Goal: Task Accomplishment & Management: Manage account settings

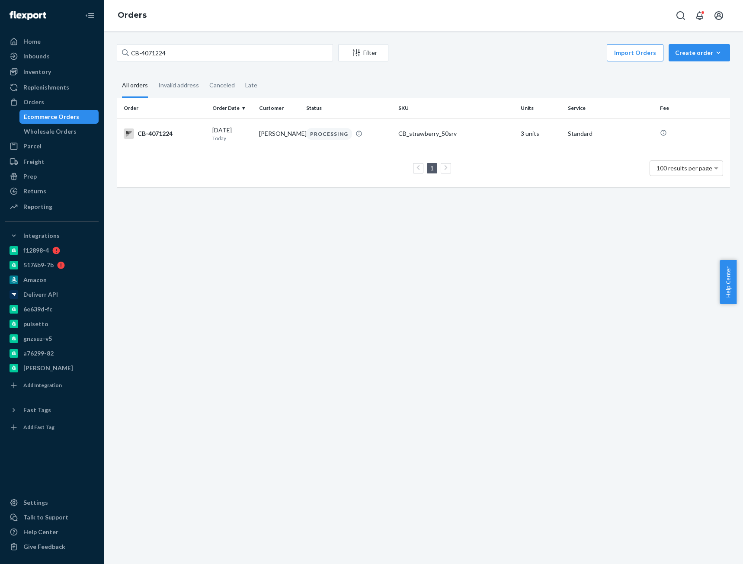
click at [153, 47] on input "CB-4071224" at bounding box center [225, 52] width 216 height 17
click at [149, 51] on input "CB-4071224" at bounding box center [225, 52] width 216 height 17
click at [161, 54] on input "CB-4071224" at bounding box center [225, 52] width 216 height 17
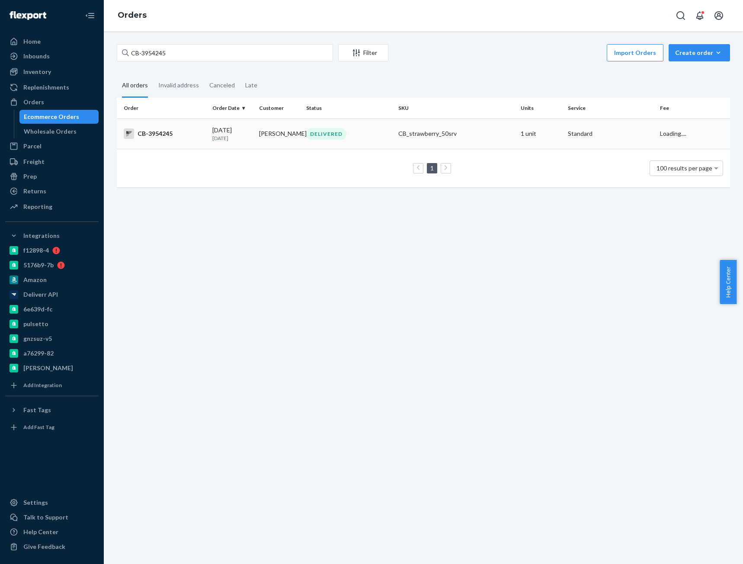
type input "CB-3954245"
click at [182, 142] on td "CB-3954245" at bounding box center [163, 133] width 92 height 30
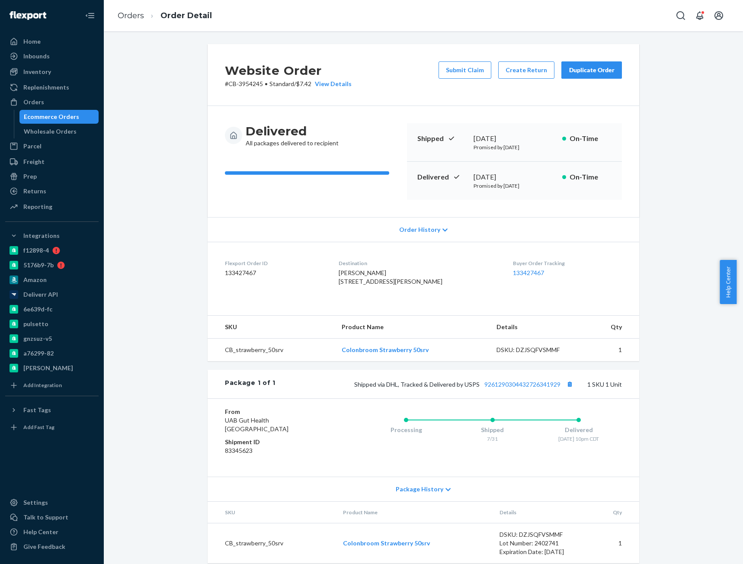
click at [674, 325] on div "Website Order # CB-3954245 • Standard / $7.42 View Details Submit Claim Create …" at bounding box center [423, 308] width 626 height 529
click at [195, 191] on div "Website Order # CB-3954245 • Standard / $7.42 View Details Submit Claim Create …" at bounding box center [423, 308] width 626 height 529
click at [131, 18] on link "Orders" at bounding box center [131, 16] width 26 height 10
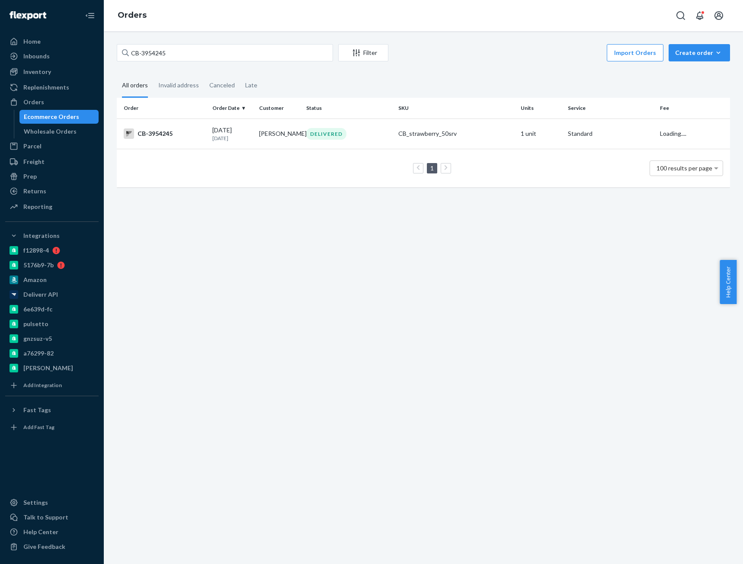
click at [157, 61] on div "CB-3954245 Filter Import Orders Create order Ecommerce order Removal order" at bounding box center [423, 53] width 613 height 19
click at [155, 55] on input "CB-3954245" at bounding box center [225, 52] width 216 height 17
paste input "4004878"
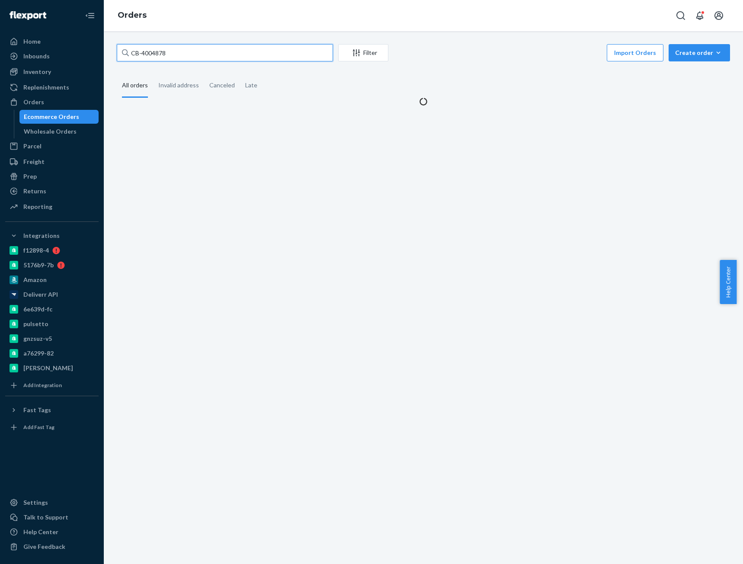
type input "CB-4004878"
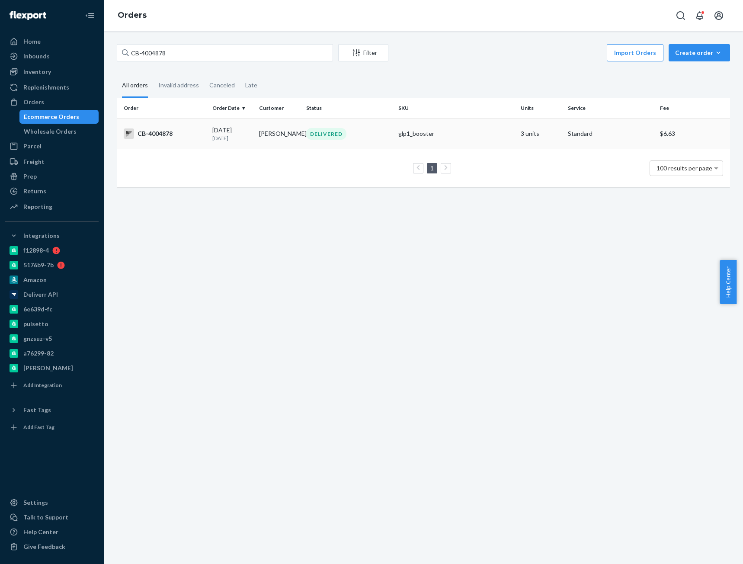
click at [174, 136] on div "CB-4004878" at bounding box center [165, 133] width 82 height 10
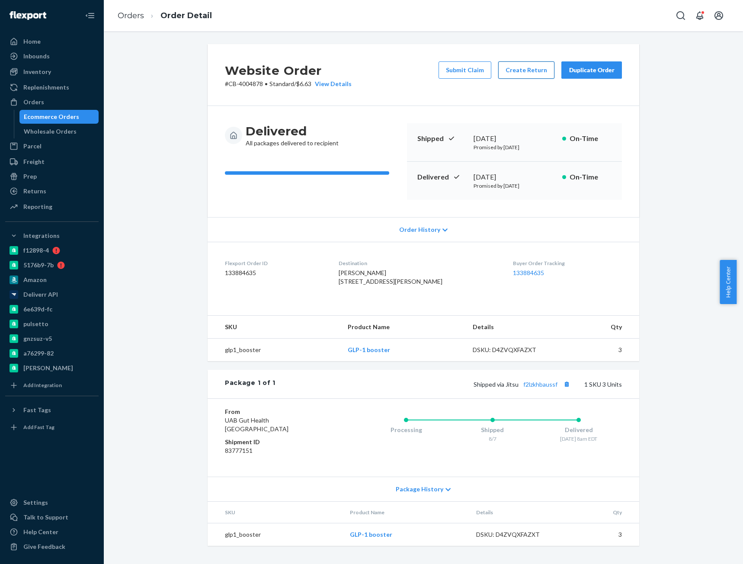
click at [516, 76] on button "Create Return" at bounding box center [526, 69] width 56 height 17
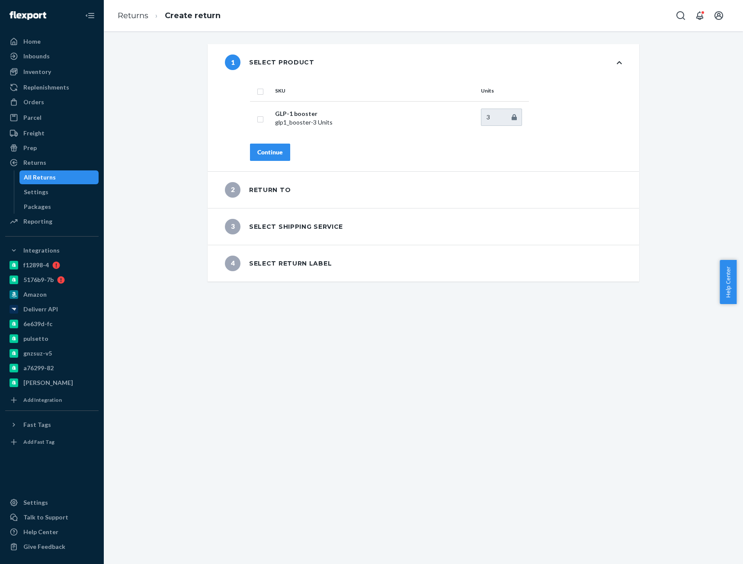
click at [257, 92] on input "checkbox" at bounding box center [260, 90] width 7 height 9
checkbox input "true"
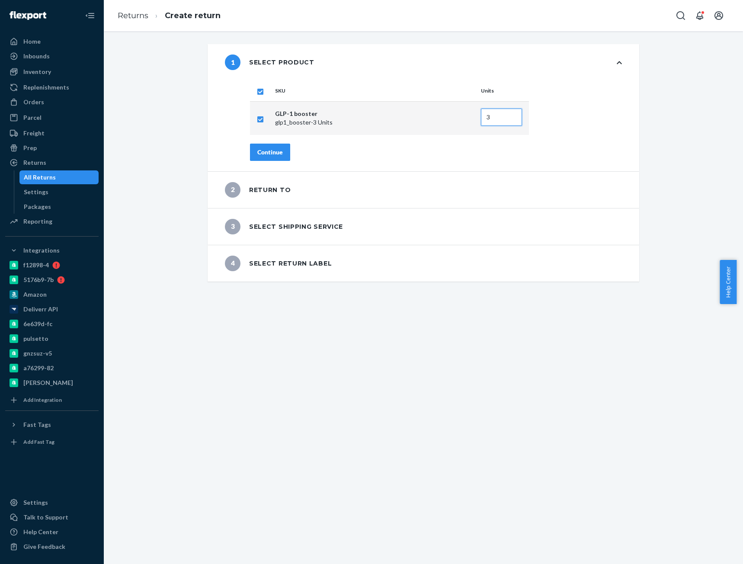
click at [510, 122] on input "3" at bounding box center [501, 117] width 41 height 17
type input "2"
click at [508, 120] on input "2" at bounding box center [501, 117] width 41 height 17
click at [273, 150] on div "Continue" at bounding box center [270, 152] width 26 height 9
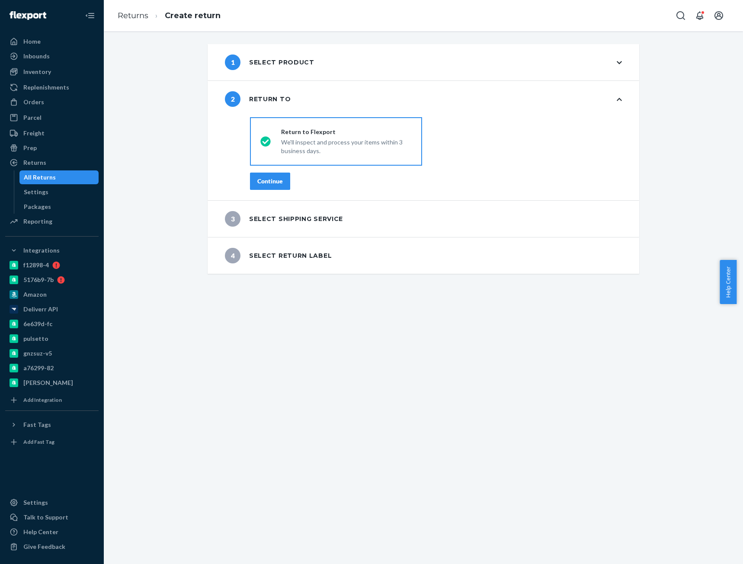
click at [261, 179] on div "Continue" at bounding box center [270, 181] width 26 height 9
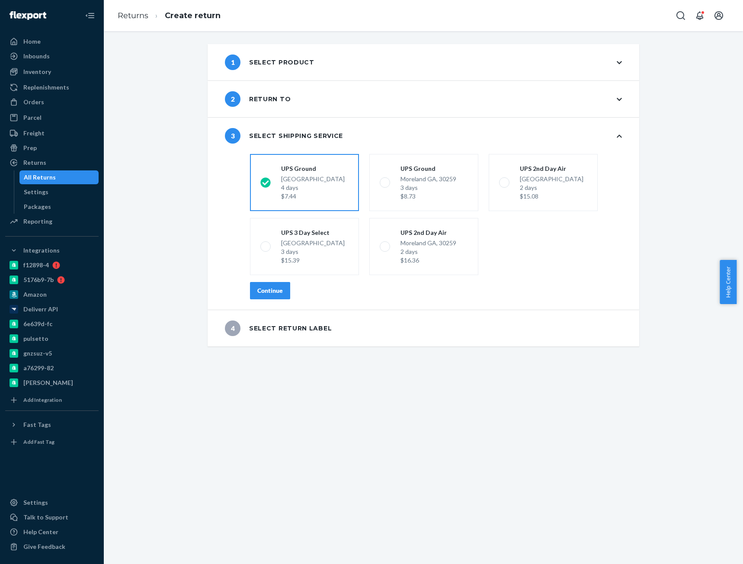
click at [268, 288] on div "Continue" at bounding box center [270, 290] width 26 height 9
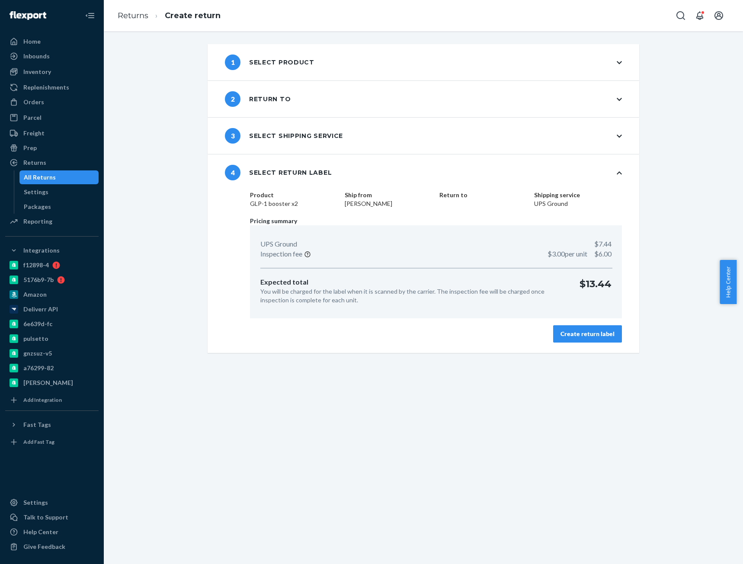
click at [587, 331] on div "Create return label" at bounding box center [587, 333] width 54 height 9
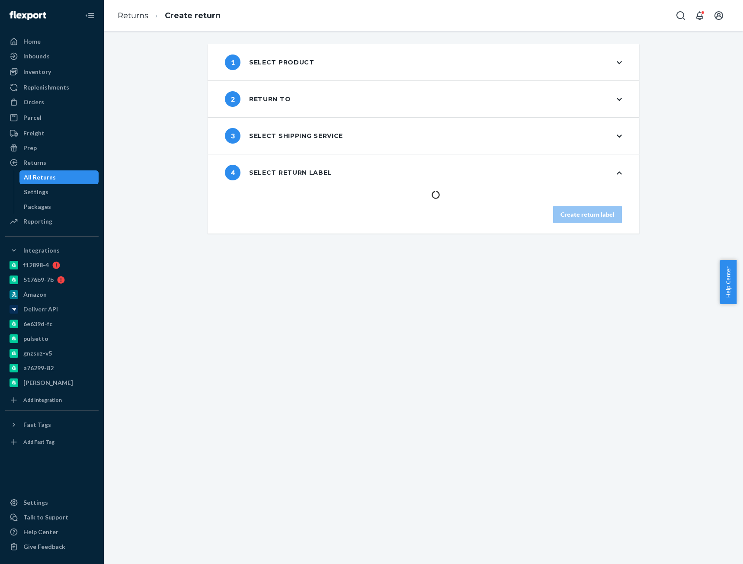
click at [611, 64] on div "1 Select product" at bounding box center [423, 62] width 431 height 36
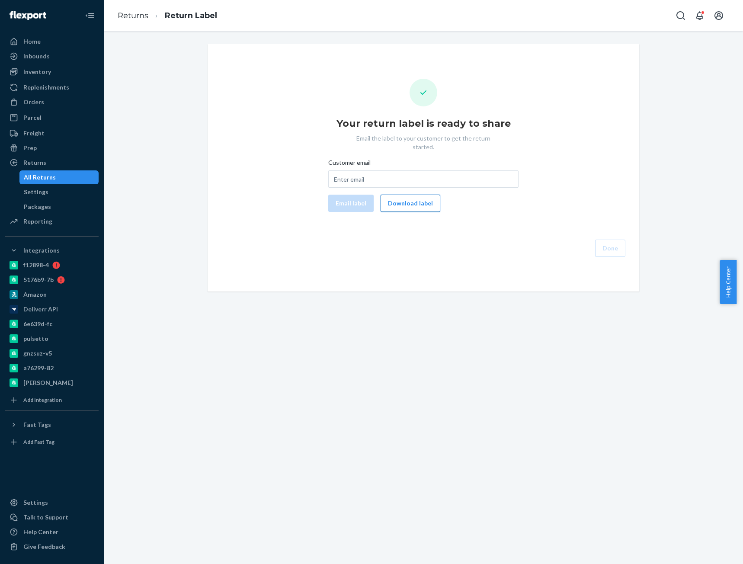
click at [403, 196] on button "Download label" at bounding box center [410, 203] width 60 height 17
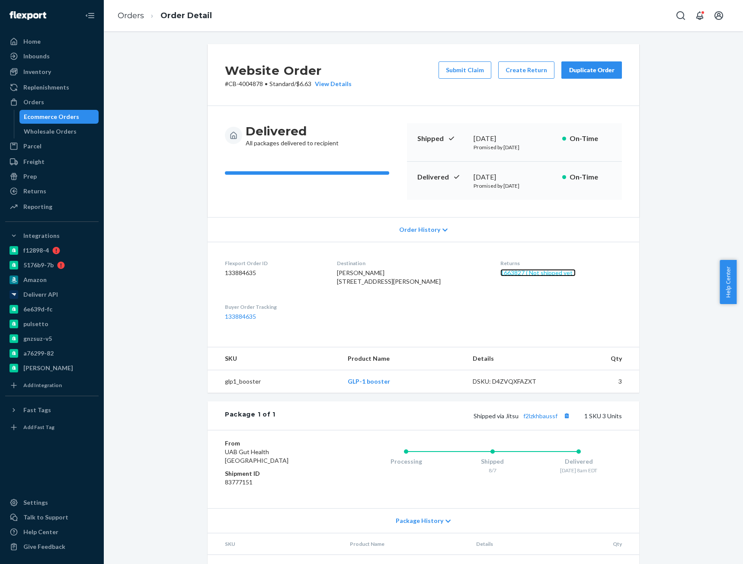
click at [506, 275] on link "1663827 ( Not shipped yet )" at bounding box center [537, 272] width 75 height 7
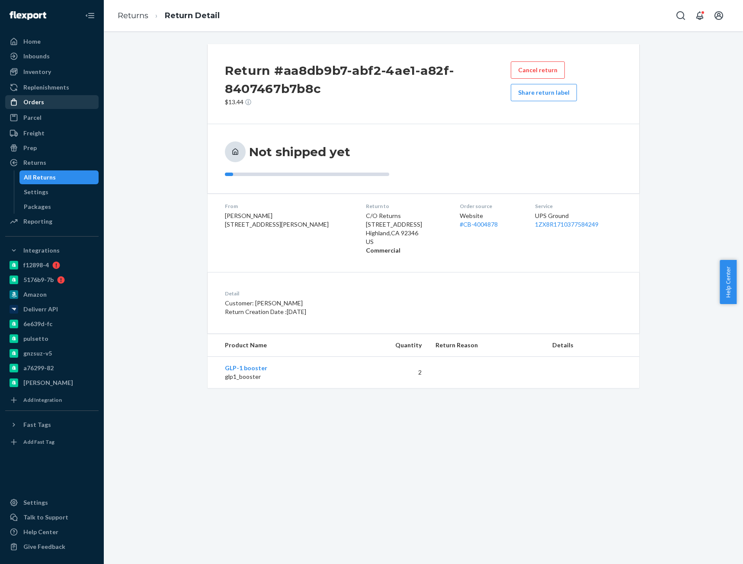
click at [51, 103] on div "Orders" at bounding box center [52, 102] width 92 height 12
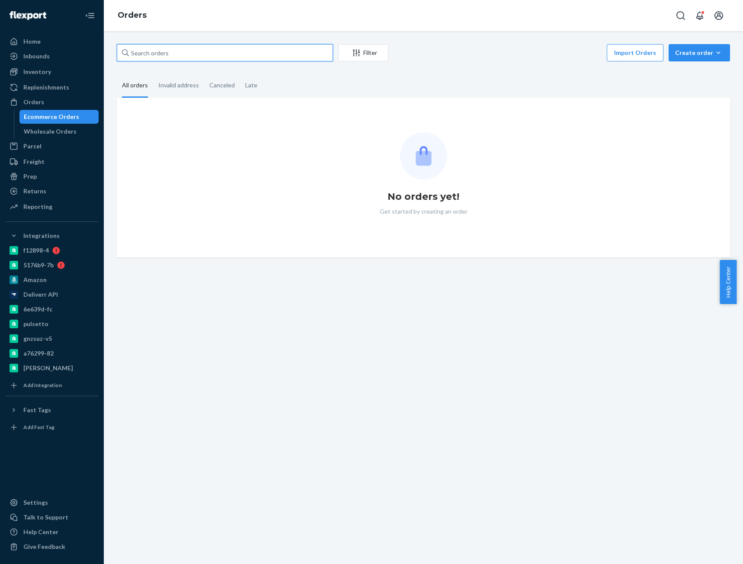
click at [168, 58] on input "text" at bounding box center [225, 52] width 216 height 17
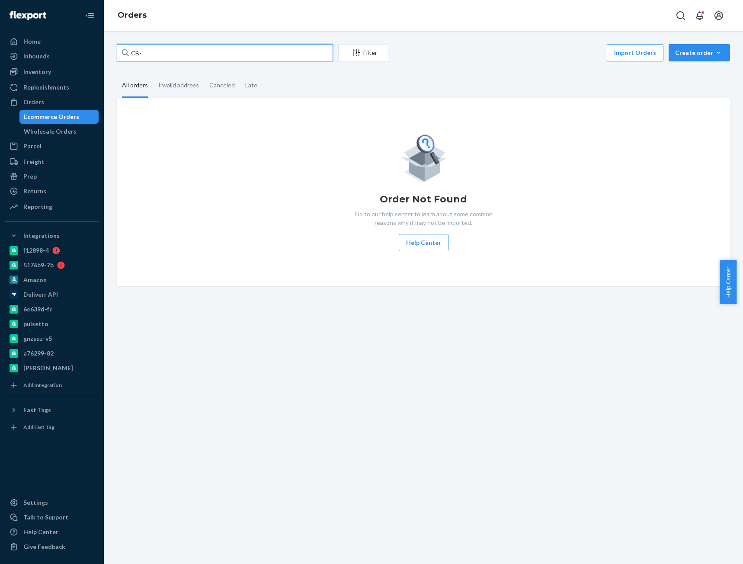
paste input "4040294"
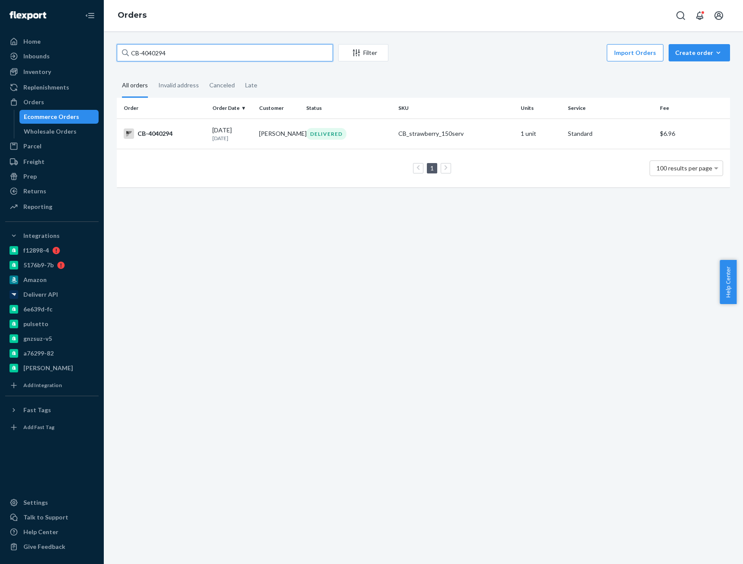
click at [139, 51] on input "CB-4040294" at bounding box center [225, 52] width 216 height 17
paste input "Lyn Momsen"
type input "Lyn Momsen"
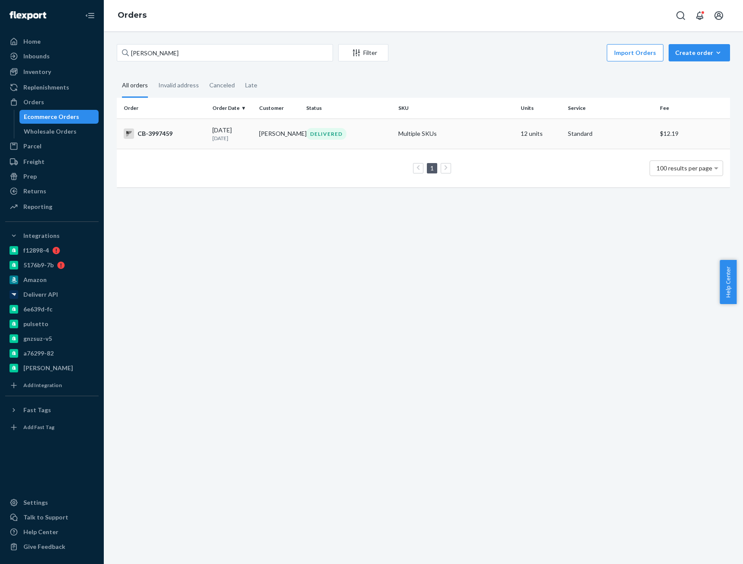
click at [197, 135] on div "CB-3997459" at bounding box center [165, 133] width 82 height 10
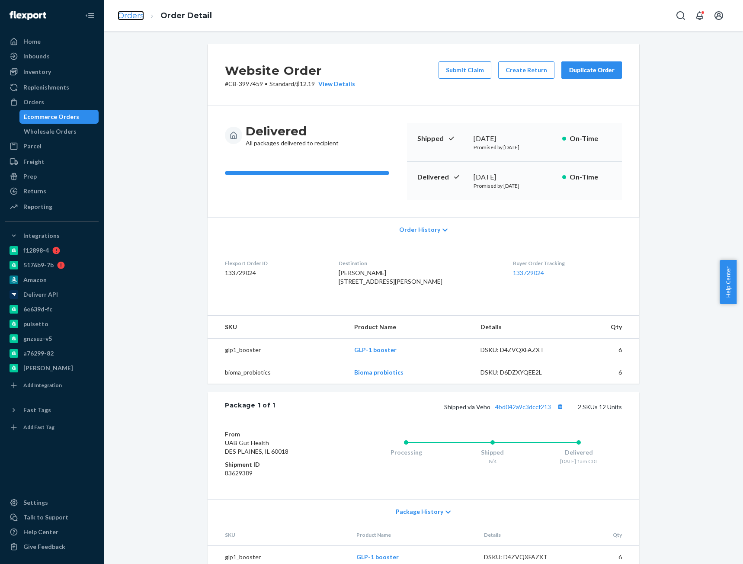
click at [128, 16] on link "Orders" at bounding box center [131, 16] width 26 height 10
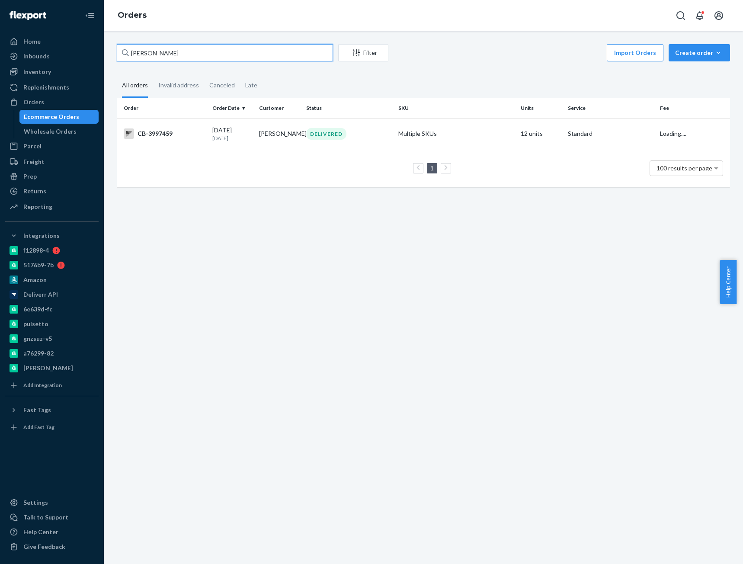
click at [146, 46] on input "Lyn Momsen" at bounding box center [225, 52] width 216 height 17
paste input "3930968"
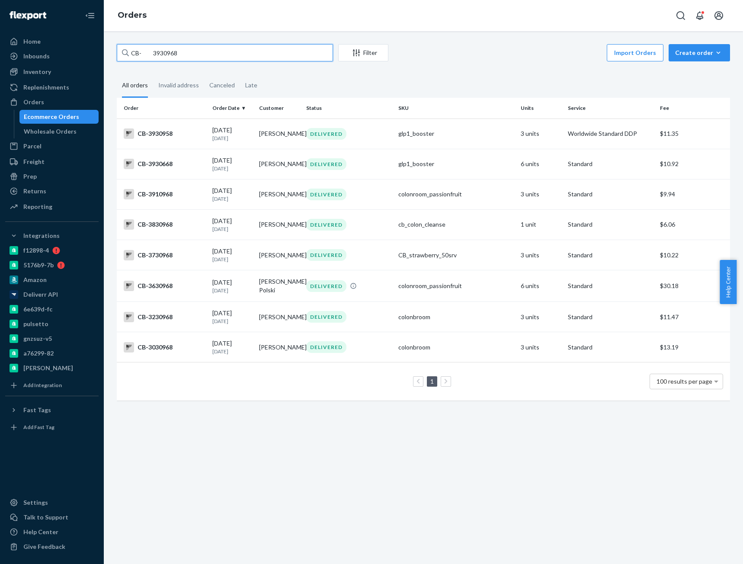
click at [152, 54] on input "CB- 3930968" at bounding box center [225, 52] width 216 height 17
click at [137, 53] on input "CB-3930968" at bounding box center [225, 52] width 216 height 17
click at [150, 54] on input "CB-3930968" at bounding box center [225, 52] width 216 height 17
paste input "4064502"
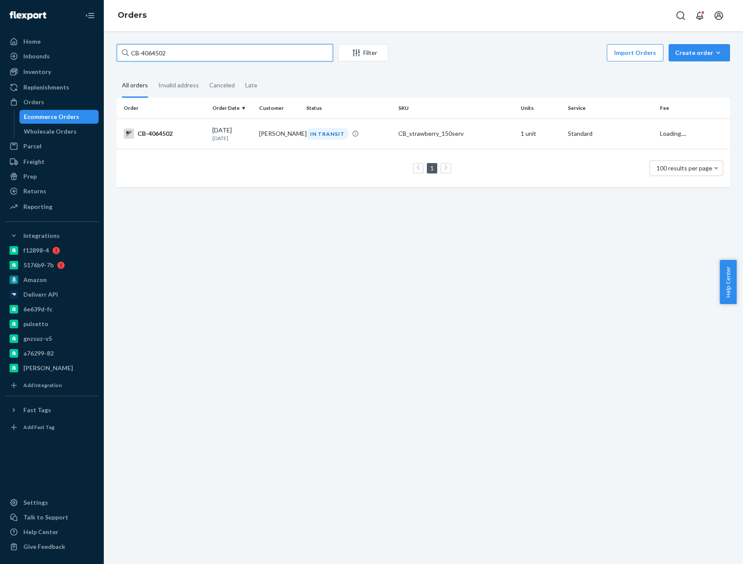
type input "CB-4064502"
click at [171, 137] on div "CB-4064502" at bounding box center [165, 133] width 82 height 10
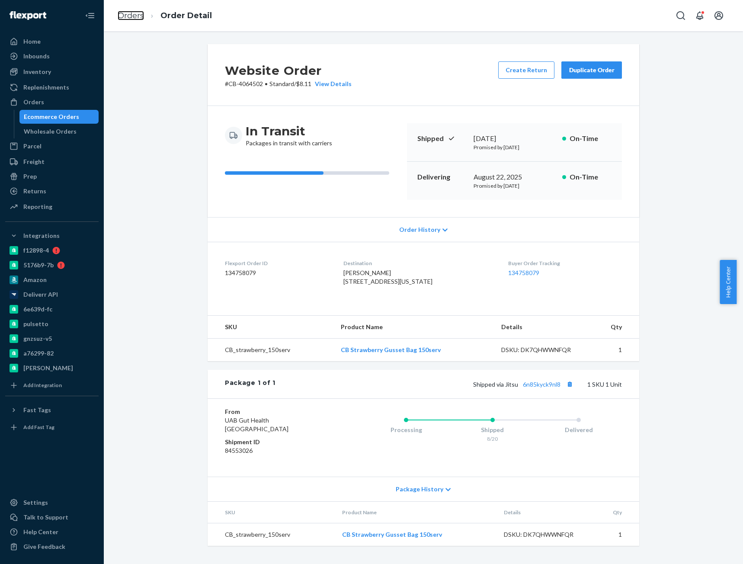
click at [127, 15] on link "Orders" at bounding box center [131, 16] width 26 height 10
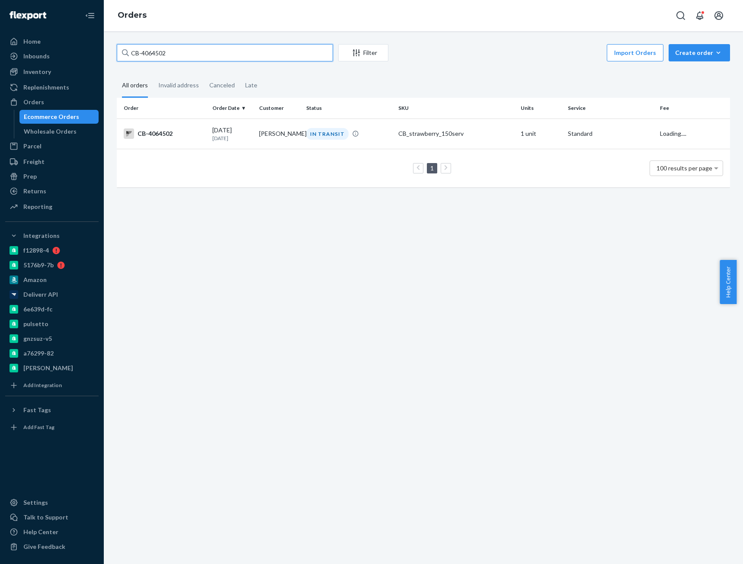
click at [153, 46] on input "CB-4064502" at bounding box center [225, 52] width 216 height 17
paste input "Timothy Devaney"
type input "Timothy Devaney"
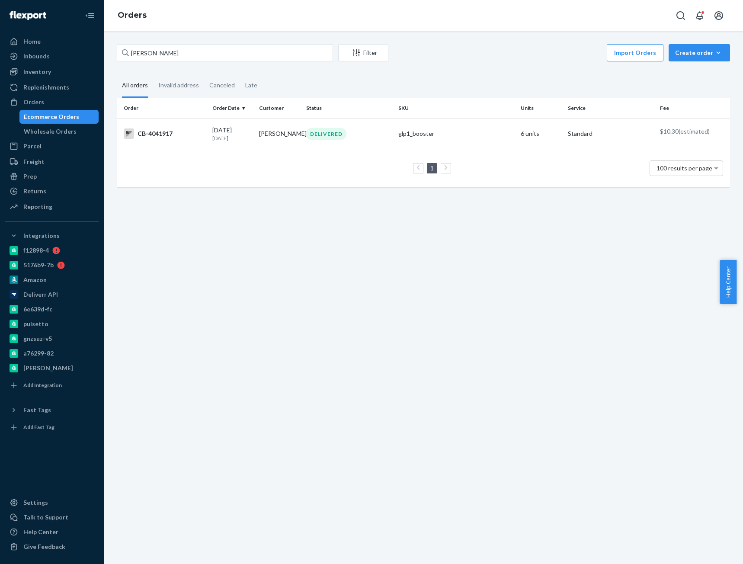
click at [177, 137] on div "CB-4041917" at bounding box center [165, 133] width 82 height 10
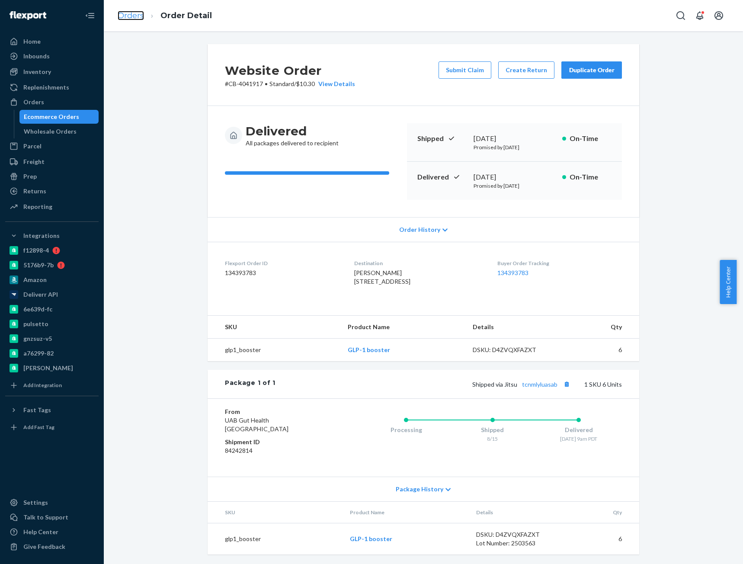
click at [138, 18] on link "Orders" at bounding box center [131, 16] width 26 height 10
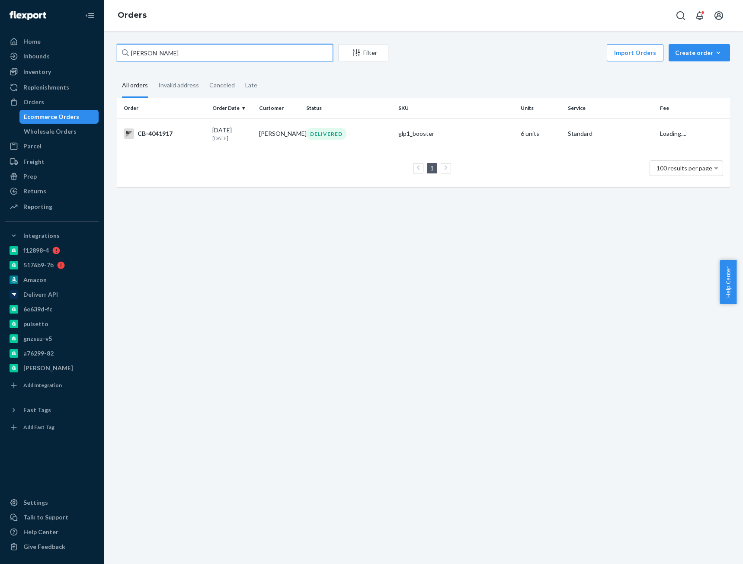
click at [157, 57] on input "Timothy Devaney" at bounding box center [225, 52] width 216 height 17
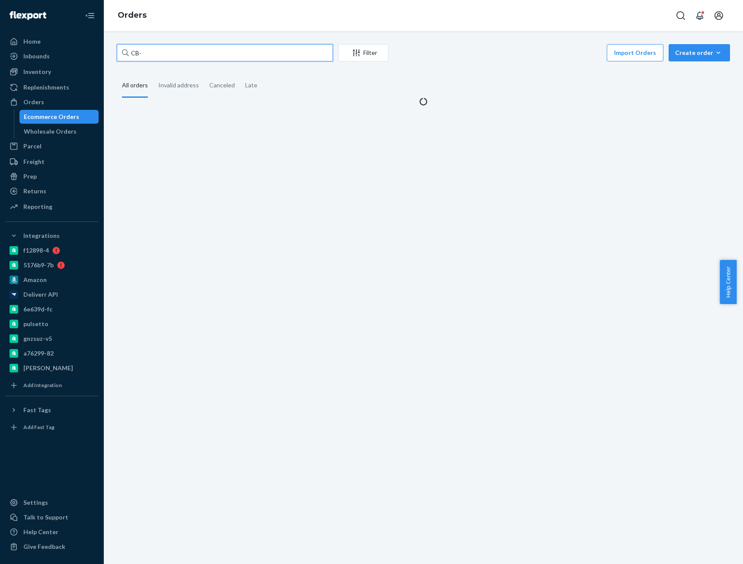
paste input "4041915"
type input "CB-4041915"
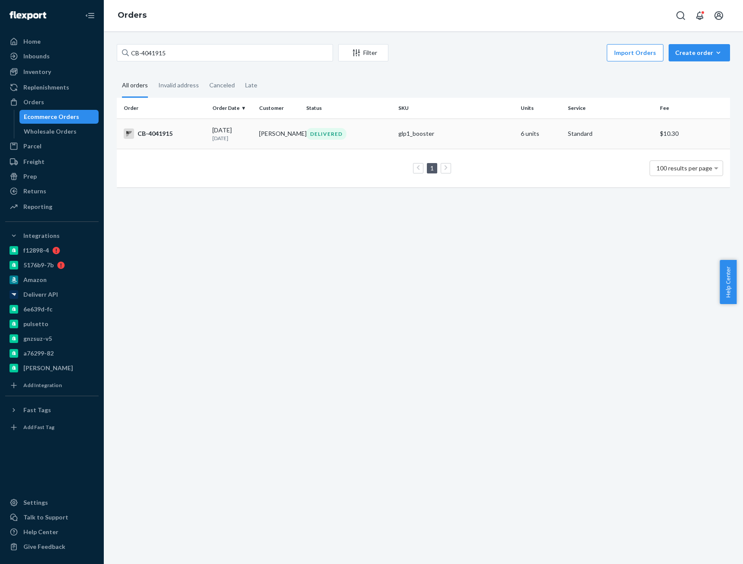
click at [175, 131] on div "CB-4041915" at bounding box center [165, 133] width 82 height 10
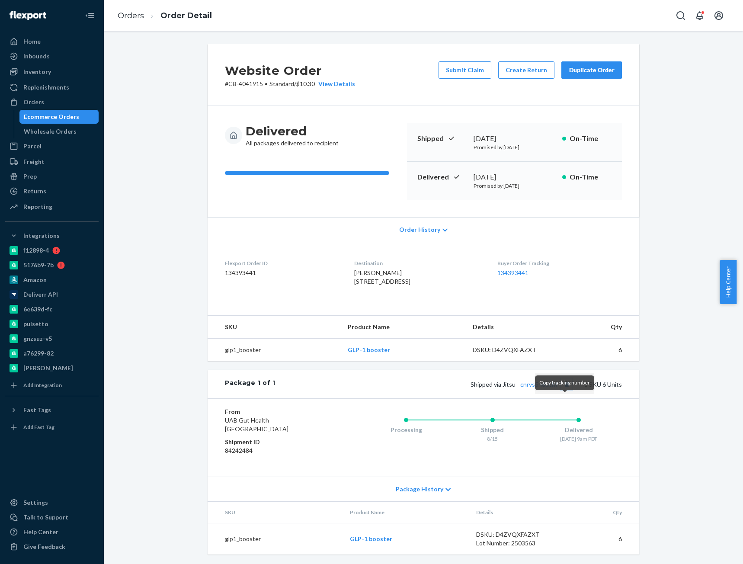
click at [562, 390] on button "Copy tracking number" at bounding box center [566, 383] width 11 height 11
click at [534, 388] on link "cnrvs5nduchf" at bounding box center [538, 383] width 37 height 7
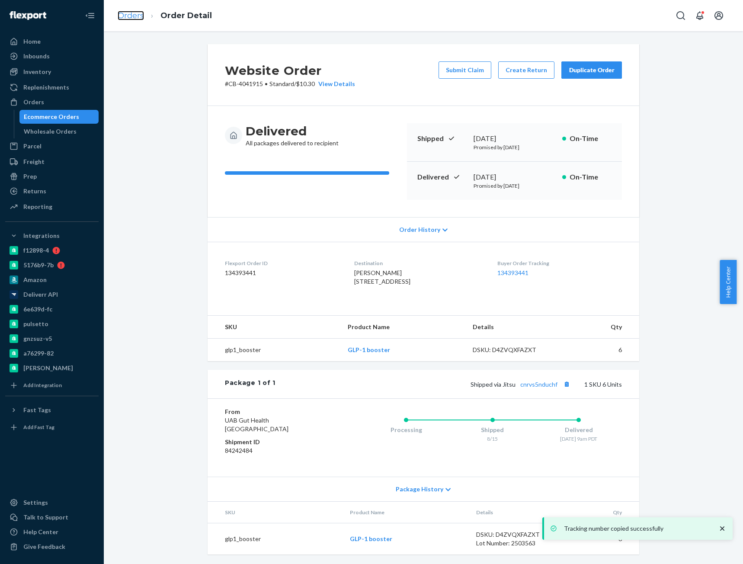
click at [137, 17] on link "Orders" at bounding box center [131, 16] width 26 height 10
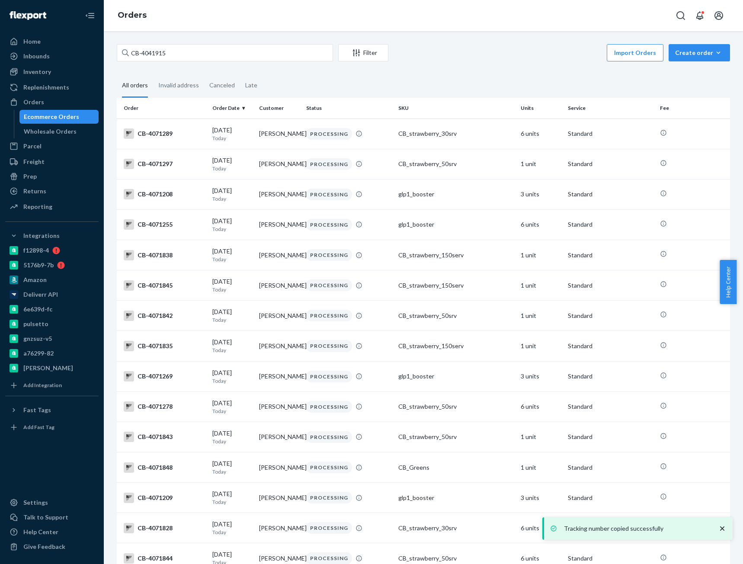
click at [158, 52] on input "CB-4041915" at bounding box center [225, 52] width 216 height 17
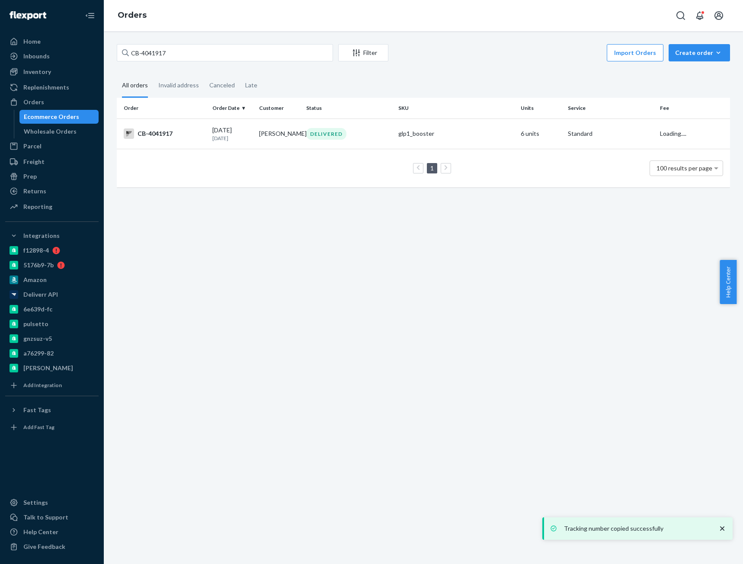
type input "CB-4041917"
click at [178, 134] on div "CB-4041917" at bounding box center [165, 133] width 82 height 10
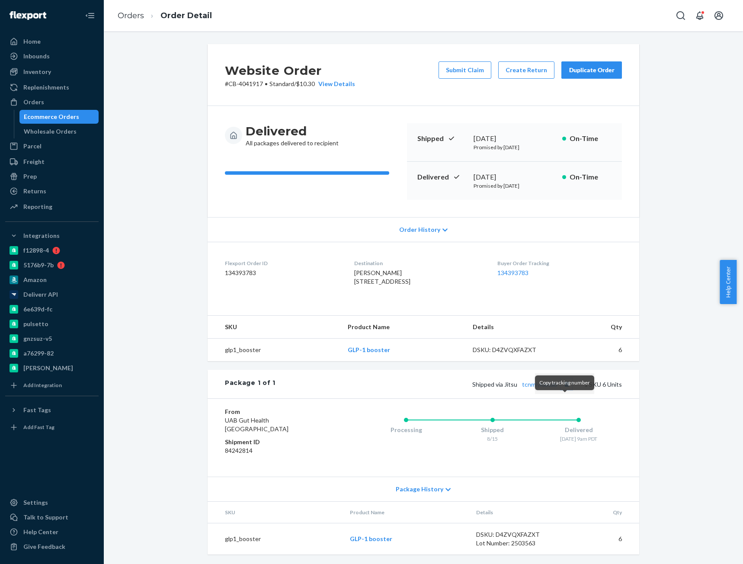
click at [565, 390] on button "Copy tracking number" at bounding box center [566, 383] width 11 height 11
click at [549, 388] on link "tcnmlyluasab" at bounding box center [539, 383] width 35 height 7
click at [522, 69] on button "Create Return" at bounding box center [526, 69] width 56 height 17
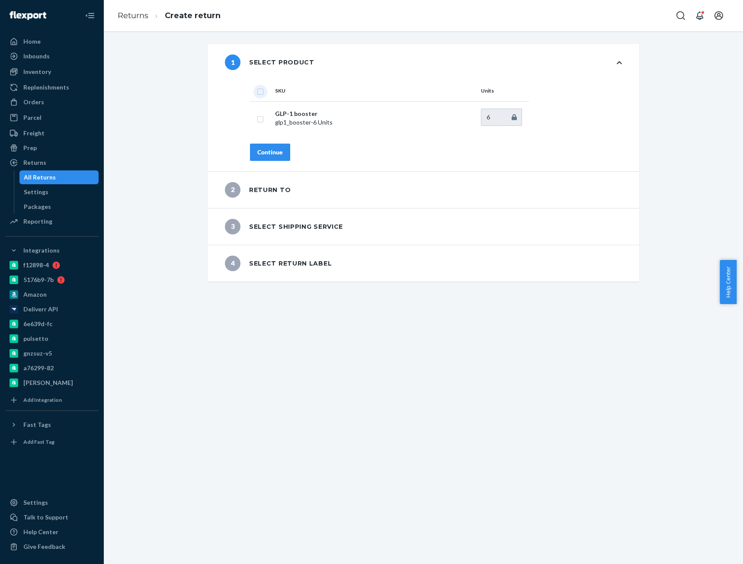
click at [257, 93] on input "checkbox" at bounding box center [260, 90] width 7 height 9
checkbox input "true"
click at [265, 153] on div "Continue" at bounding box center [270, 152] width 26 height 9
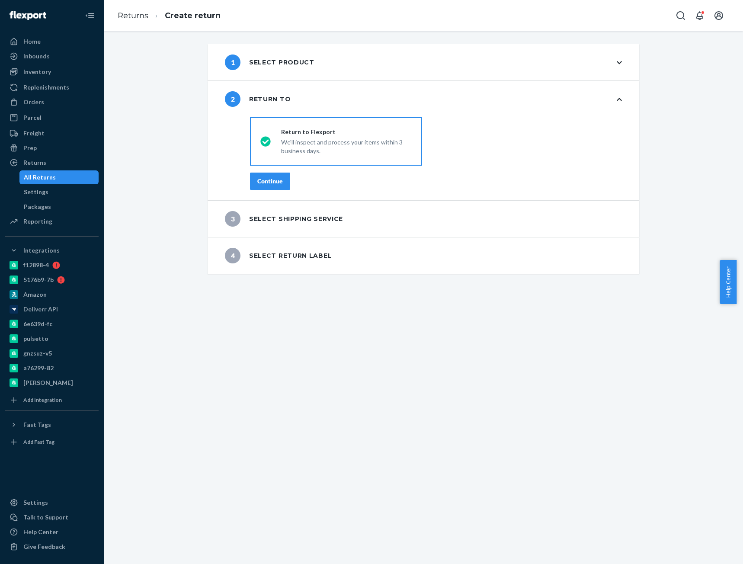
click at [268, 179] on div "Continue" at bounding box center [270, 181] width 26 height 9
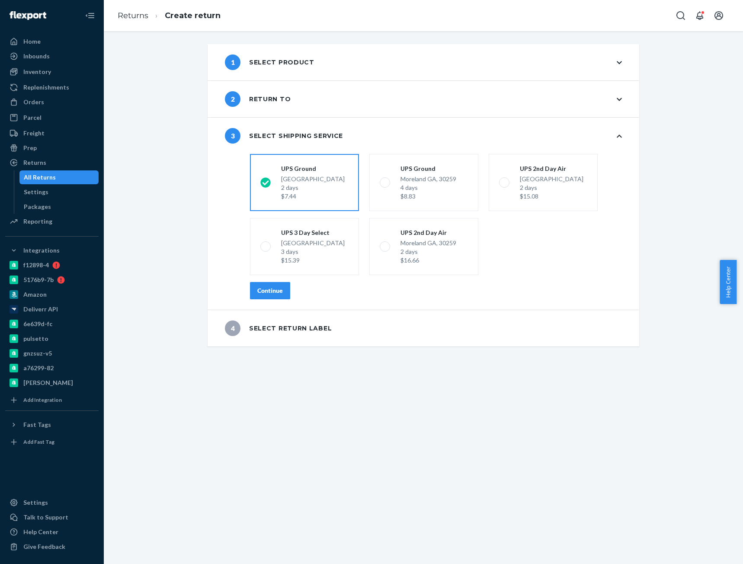
click at [268, 286] on button "Continue" at bounding box center [270, 290] width 40 height 17
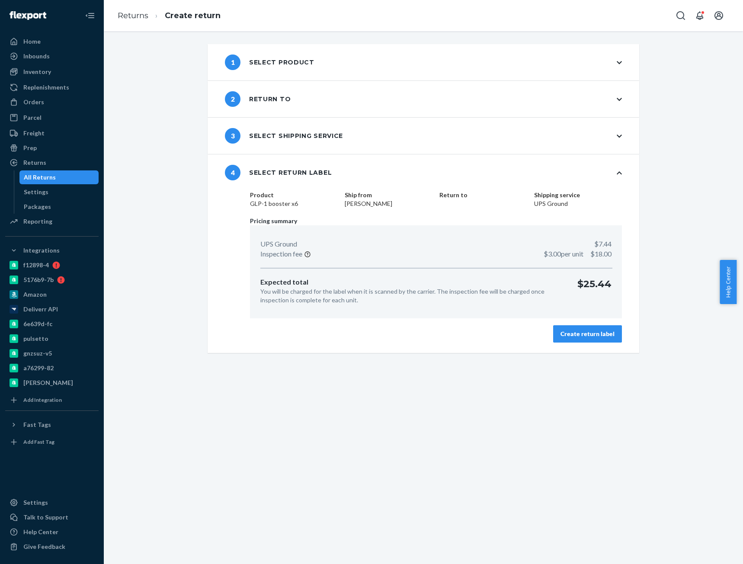
click at [601, 333] on div "Create return label" at bounding box center [587, 333] width 54 height 9
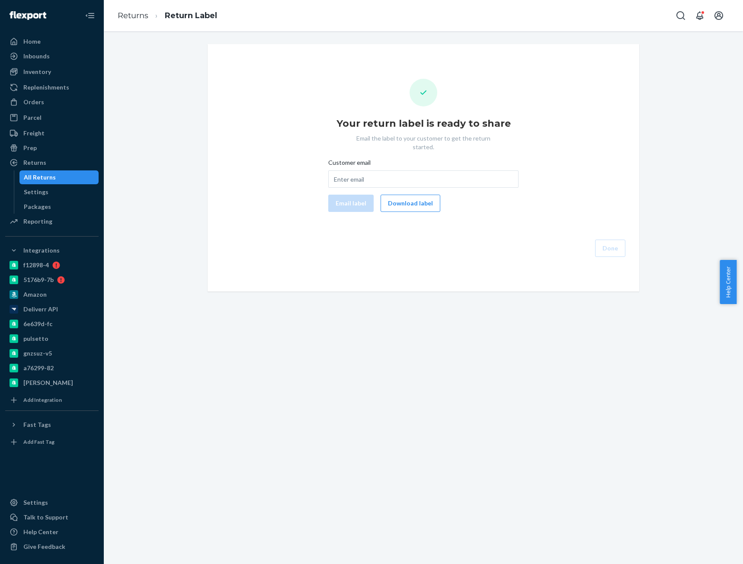
drag, startPoint x: 401, startPoint y: 192, endPoint x: 415, endPoint y: 232, distance: 41.9
click at [401, 195] on button "Download label" at bounding box center [410, 203] width 60 height 17
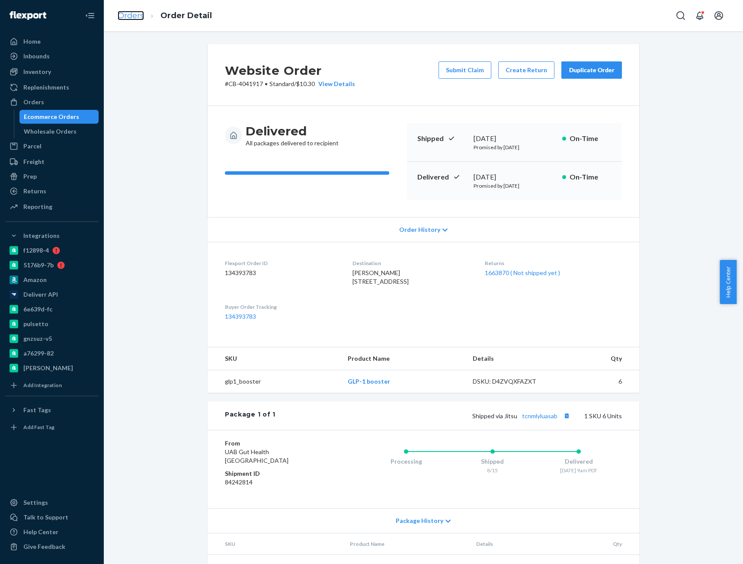
click at [133, 17] on link "Orders" at bounding box center [131, 16] width 26 height 10
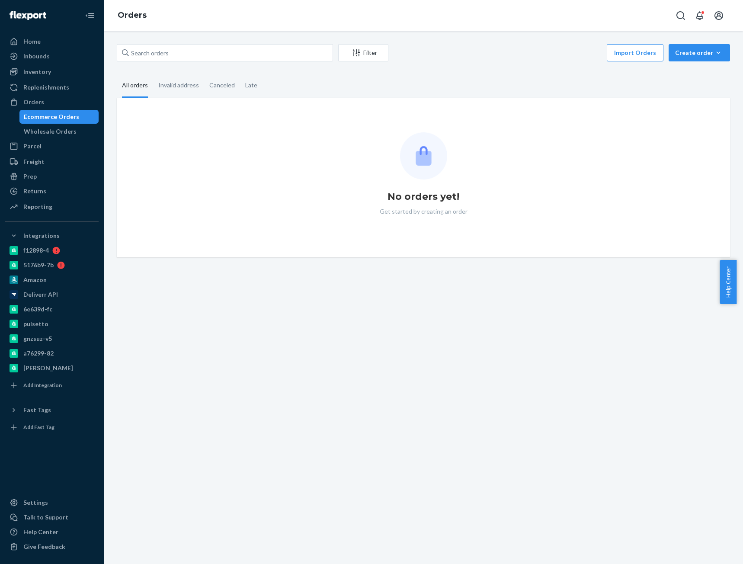
click at [160, 41] on div "Filter Import Orders Create order Ecommerce order Removal order All orders Inva…" at bounding box center [423, 297] width 639 height 533
click at [156, 53] on input "text" at bounding box center [225, 52] width 216 height 17
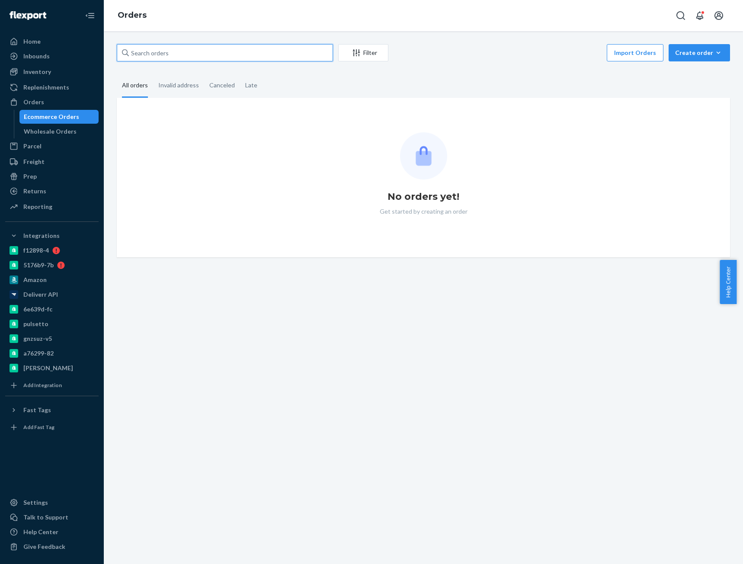
paste input "Michael Gwyn"
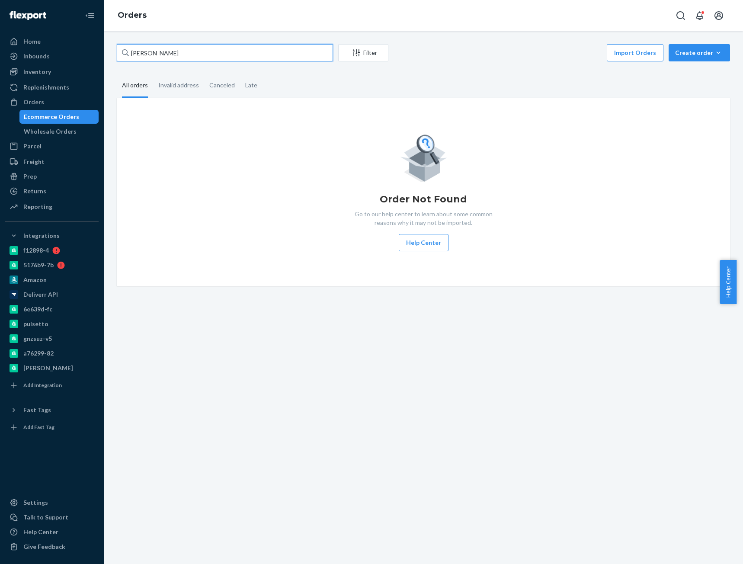
type input "Michael Gwyn"
click at [52, 99] on div "Orders" at bounding box center [52, 102] width 92 height 12
click at [192, 58] on input "Michael Gwyn" at bounding box center [225, 52] width 216 height 17
click at [192, 58] on input "[PERSON_NAME]" at bounding box center [225, 52] width 216 height 17
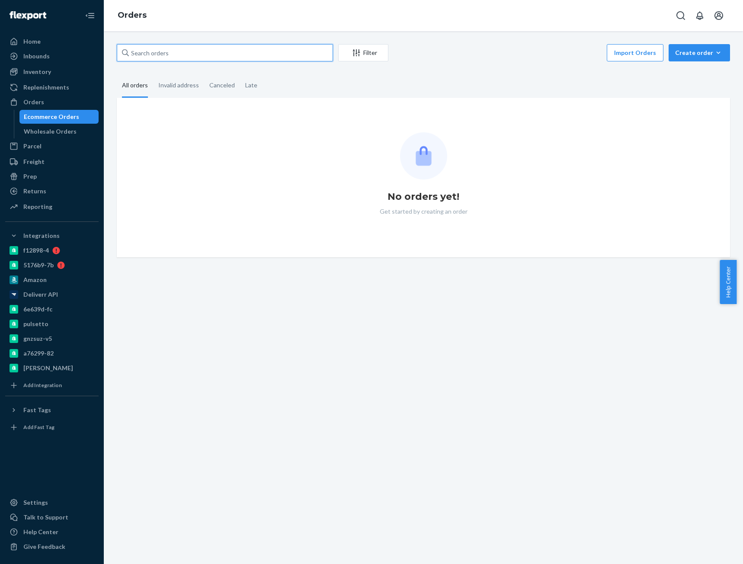
click at [227, 54] on input "text" at bounding box center [225, 52] width 216 height 17
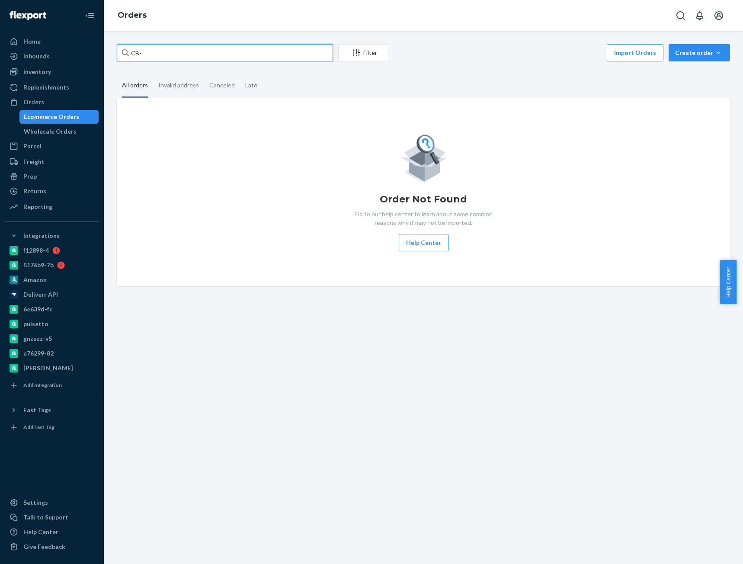
paste input "4051861"
type input "CB-4051861"
click at [248, 53] on input "CB-4051861" at bounding box center [225, 52] width 216 height 17
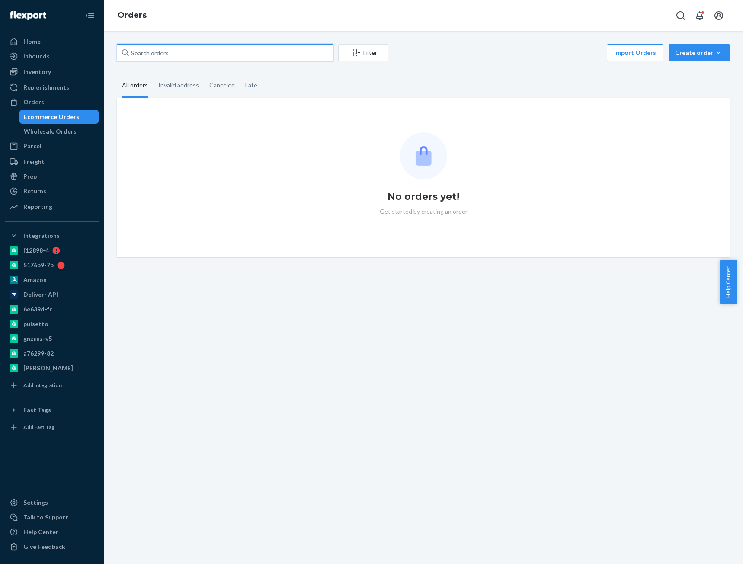
click at [263, 58] on input "text" at bounding box center [225, 52] width 216 height 17
paste input "CB-4051861"
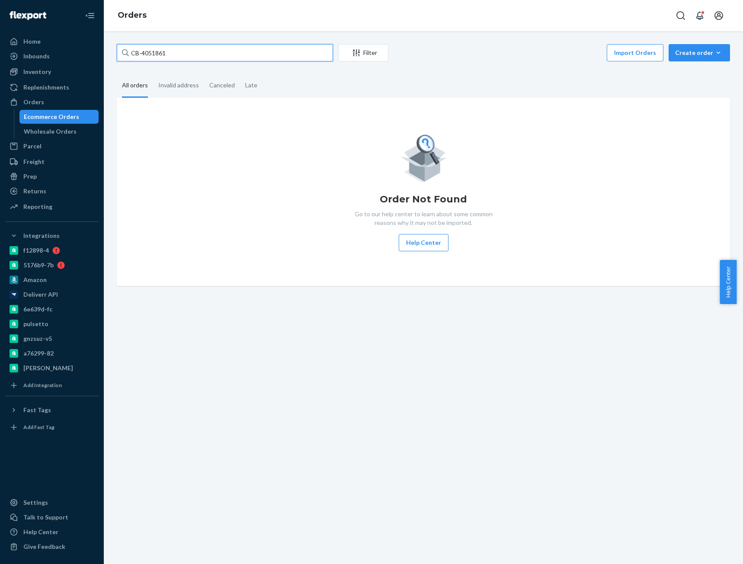
click at [226, 51] on input "CB-4051861" at bounding box center [225, 52] width 216 height 17
type input "CB-4051861"
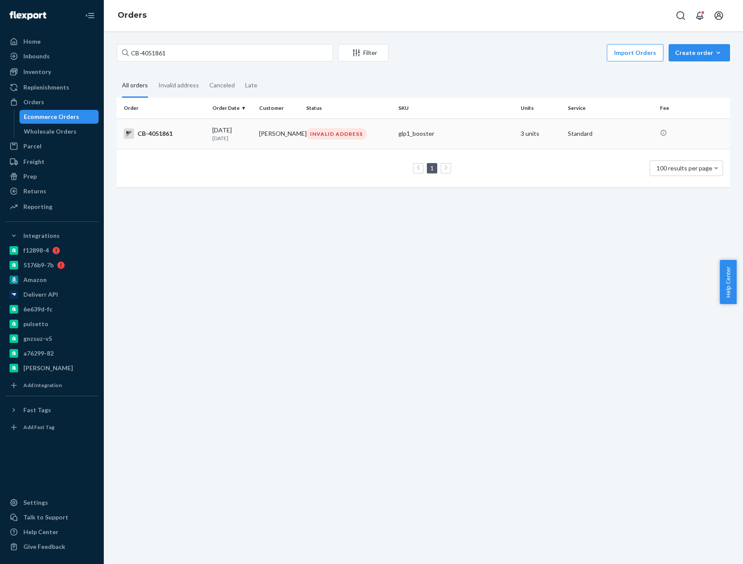
click at [210, 129] on td "[DATE] [DATE]" at bounding box center [232, 133] width 47 height 30
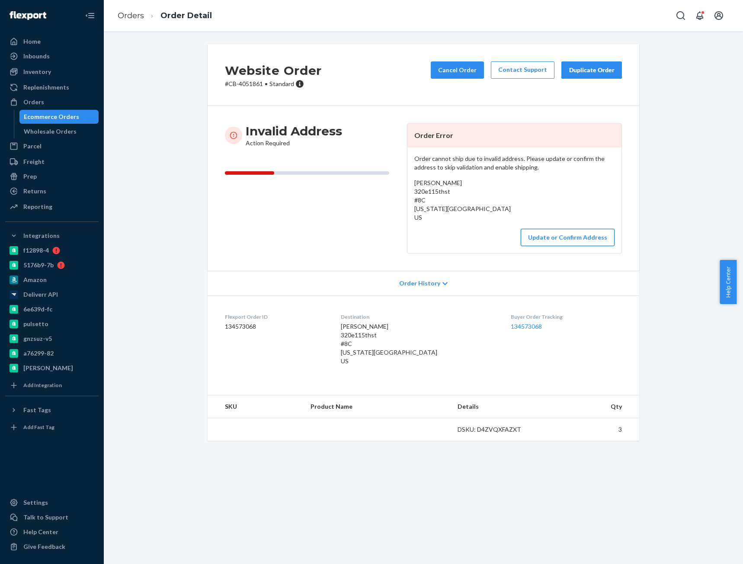
click at [566, 236] on button "Update or Confirm Address" at bounding box center [568, 237] width 94 height 17
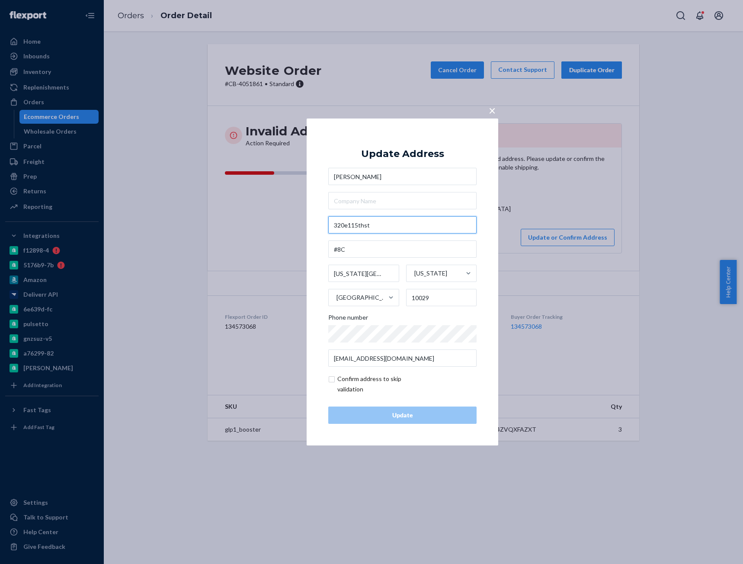
click at [392, 229] on input "320e115thst" at bounding box center [402, 224] width 148 height 17
paste input "E 115th St #8c"
type input "320 E 115th St #8c"
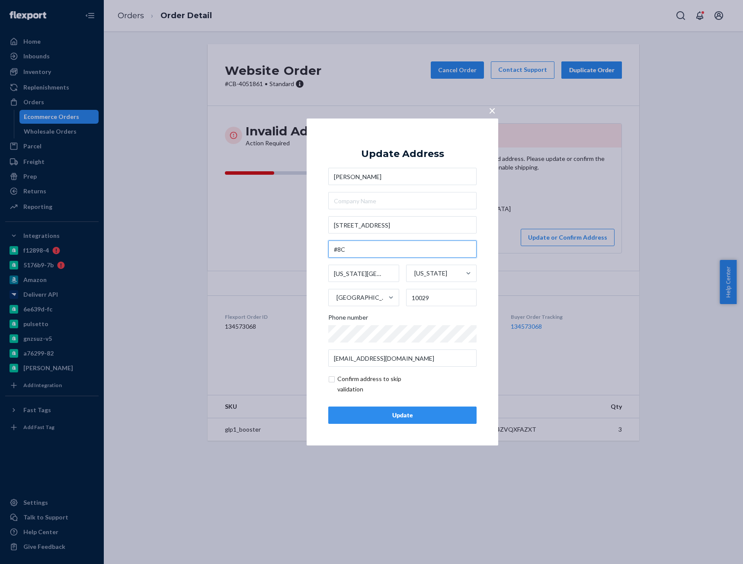
click at [382, 245] on input "#8C" at bounding box center [402, 248] width 148 height 17
click at [481, 235] on div "× Update Address Michael Gwyn 320 E 115th St #8c New York City New York United …" at bounding box center [403, 281] width 192 height 327
click at [422, 412] on div "Update" at bounding box center [403, 415] width 134 height 9
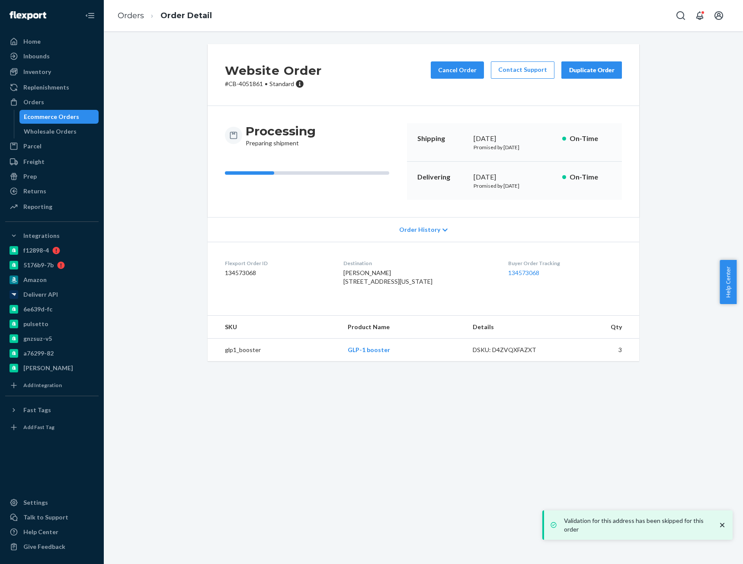
click at [645, 203] on div "Website Order # CB-4051861 • Standard Cancel Order Contact Support Duplicate Or…" at bounding box center [423, 207] width 626 height 327
click at [364, 281] on span "Michael Gwyn 320 E 115th St Apt 8C New York, NY 10029-2251 US" at bounding box center [387, 277] width 89 height 16
copy span "320 E 115th St Apt 8C"
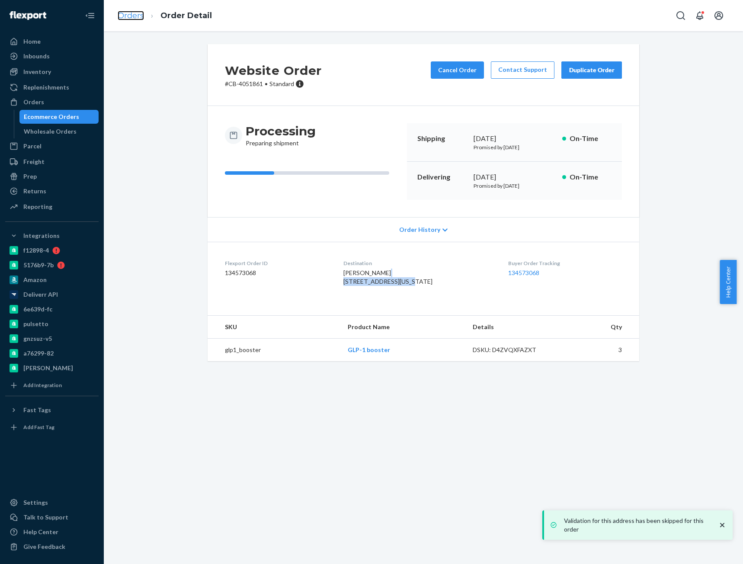
click at [132, 17] on link "Orders" at bounding box center [131, 16] width 26 height 10
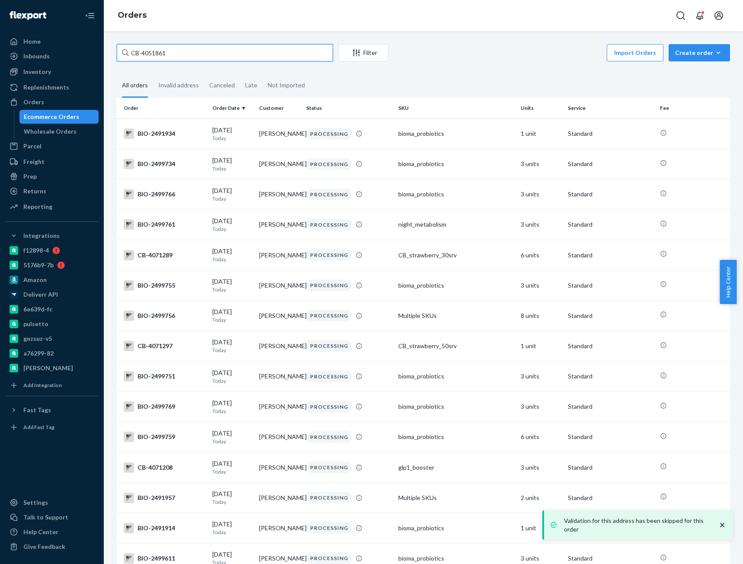
click at [150, 58] on input "CB-4051861" at bounding box center [225, 52] width 216 height 17
paste input "5250"
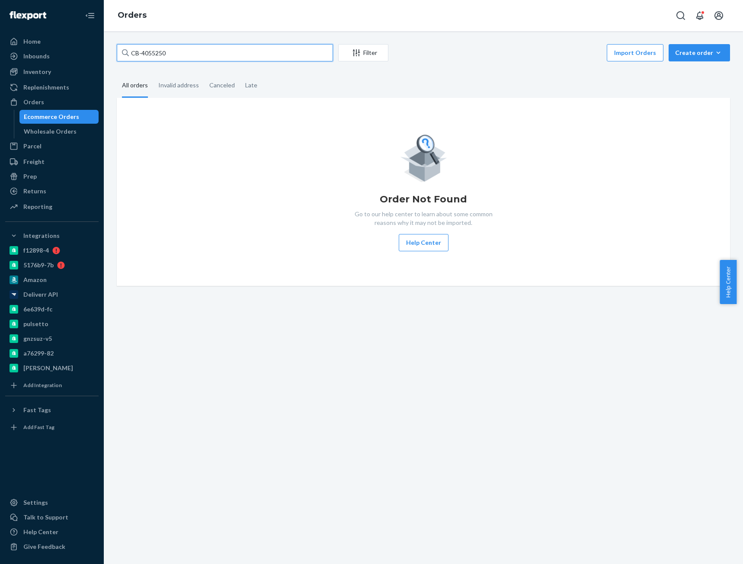
type input "CB-4055250"
drag, startPoint x: 200, startPoint y: 54, endPoint x: 284, endPoint y: 107, distance: 99.8
click at [200, 54] on input "CB-4055250" at bounding box center [225, 52] width 216 height 17
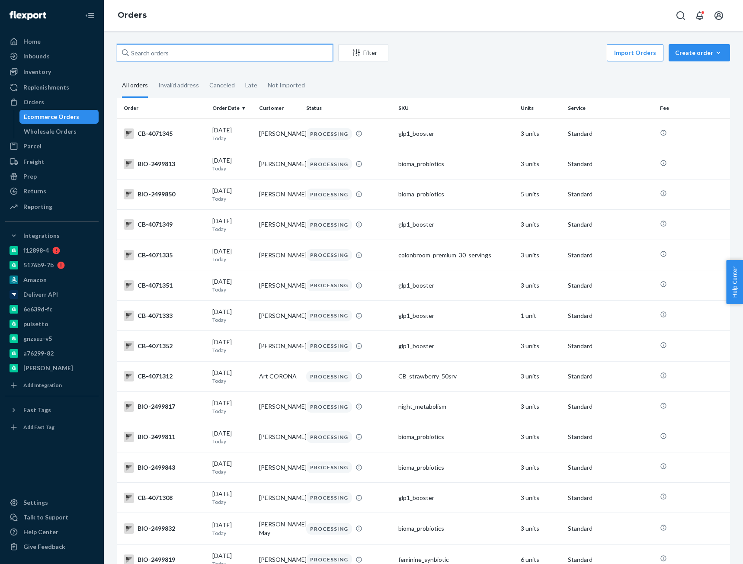
click at [162, 52] on input "text" at bounding box center [225, 52] width 216 height 17
paste input "4055250"
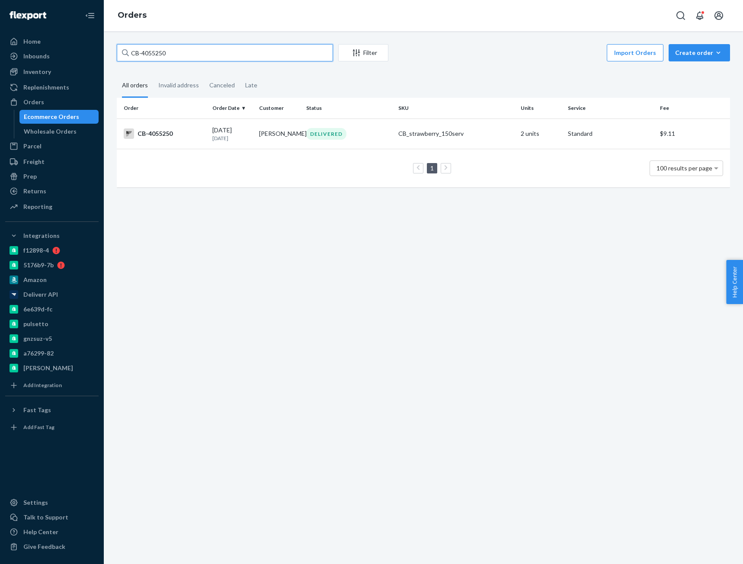
type input "CB-4055250"
click at [179, 137] on div "CB-4055250" at bounding box center [165, 133] width 82 height 10
